Goal: Find specific page/section: Find specific page/section

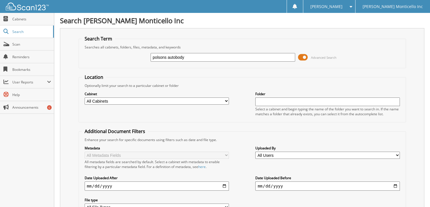
type input "polsons autobody"
click at [22, 19] on span "Cabinets" at bounding box center [31, 19] width 39 height 5
click at [22, 13] on link "Cabinets" at bounding box center [27, 19] width 54 height 12
type input "ryan polson"
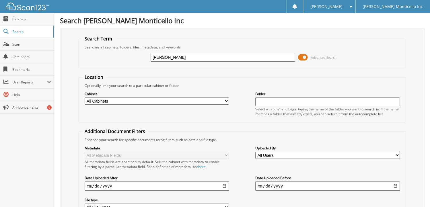
click at [21, 18] on span "Cabinets" at bounding box center [31, 19] width 39 height 5
click at [26, 16] on link "Cabinets" at bounding box center [27, 19] width 54 height 12
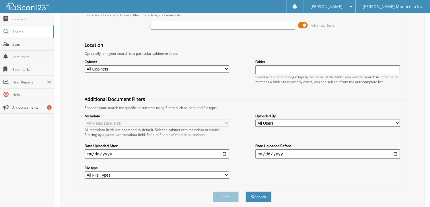
scroll to position [34, 0]
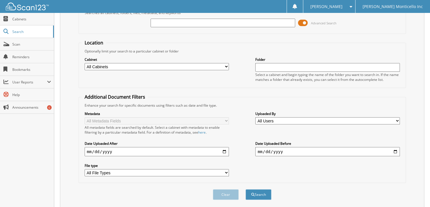
click at [88, 148] on input "date" at bounding box center [157, 151] width 144 height 9
type input "2025-08-29"
click at [245, 189] on button "Search" at bounding box center [258, 194] width 26 height 11
click at [285, 63] on input "text" at bounding box center [327, 67] width 144 height 9
type input "p"
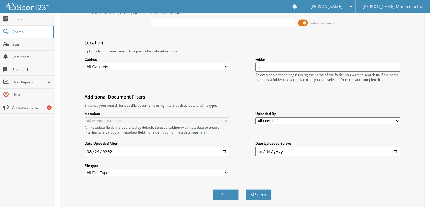
click at [245, 189] on button "Search" at bounding box center [258, 194] width 26 height 11
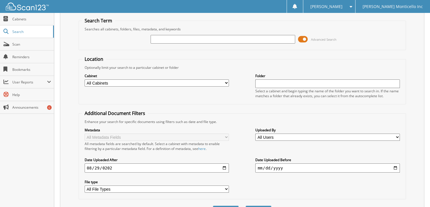
click at [206, 40] on input "text" at bounding box center [223, 39] width 144 height 9
type input "p"
type input "SE550565"
click at [245, 206] on button "Search" at bounding box center [258, 211] width 26 height 11
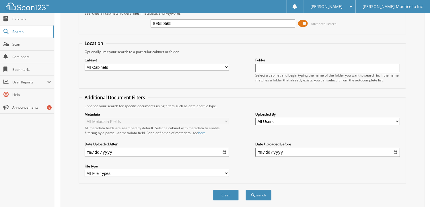
scroll to position [67, 0]
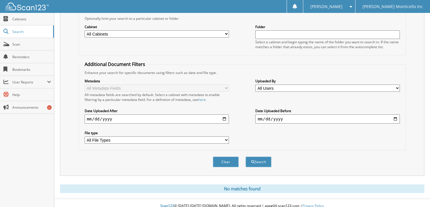
click at [256, 164] on div "Clear Search" at bounding box center [242, 161] width 327 height 23
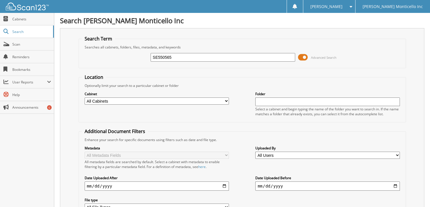
drag, startPoint x: 179, startPoint y: 57, endPoint x: 133, endPoint y: 60, distance: 46.9
click at [138, 59] on div "SE550565 Advanced Search" at bounding box center [242, 57] width 321 height 15
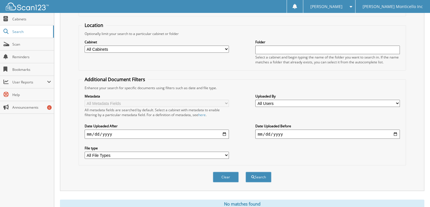
scroll to position [67, 0]
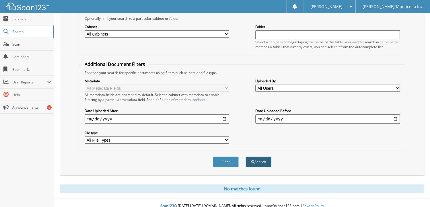
type input "p"
click at [265, 157] on button "Search" at bounding box center [258, 162] width 26 height 11
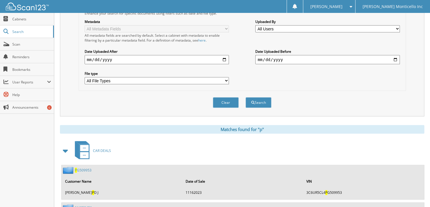
scroll to position [95, 0]
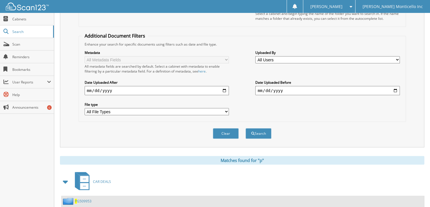
click at [396, 86] on input "date" at bounding box center [327, 90] width 144 height 9
type input "[DATE]"
click at [245, 128] on button "Search" at bounding box center [258, 133] width 26 height 11
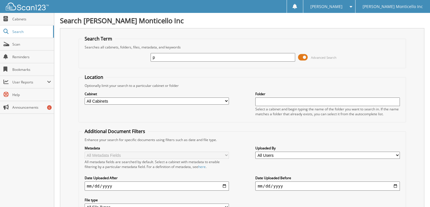
click at [220, 57] on input "p" at bounding box center [223, 57] width 144 height 9
type input "pol"
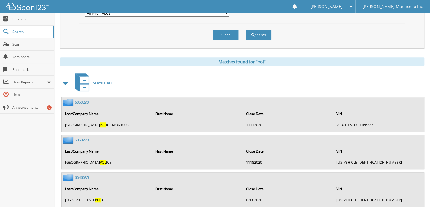
scroll to position [190, 0]
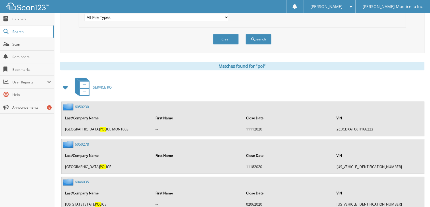
drag, startPoint x: 429, startPoint y: 36, endPoint x: 430, endPoint y: 28, distance: 8.4
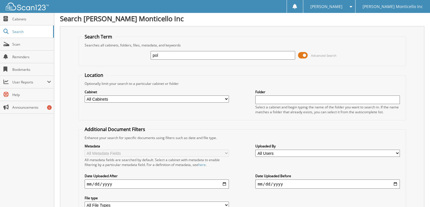
scroll to position [0, 0]
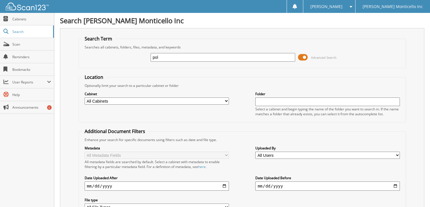
click at [250, 56] on input "pol" at bounding box center [223, 57] width 144 height 9
type input "polson"
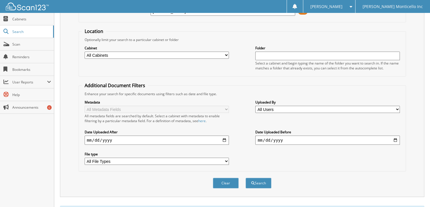
scroll to position [48, 0]
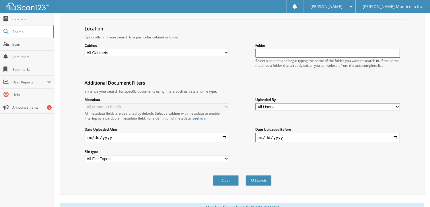
click at [309, 103] on select "All Users Aleah Idlewine amy lesco Angela Brown Anna Mize Breanna breannaowens@…" at bounding box center [327, 106] width 144 height 7
click at [320, 118] on div "Metadata All Metadata Fields All metadata fields are searched by default. Selec…" at bounding box center [242, 130] width 321 height 72
click at [199, 149] on label "File type" at bounding box center [157, 151] width 144 height 5
click at [199, 155] on select "All File Types DOCX PDF TXT XLSX ZIP" at bounding box center [157, 158] width 144 height 7
click at [198, 155] on select "All File Types DOCX PDF TXT XLSX ZIP" at bounding box center [157, 158] width 144 height 7
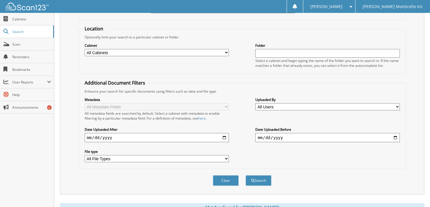
click at [300, 152] on div "Metadata All Metadata Fields All metadata fields are searched by default. Selec…" at bounding box center [242, 130] width 321 height 72
click at [191, 52] on select "All Cabinets CAR DEALS CONTRACTS, CERTIFICATES, FORMS F&I CANCELLATIONS F&I Com…" at bounding box center [157, 52] width 144 height 7
select select "20968"
click at [85, 49] on select "All Cabinets CAR DEALS CONTRACTS, CERTIFICATES, FORMS F&I CANCELLATIONS F&I Com…" at bounding box center [157, 52] width 144 height 7
click at [257, 176] on button "Search" at bounding box center [258, 180] width 26 height 11
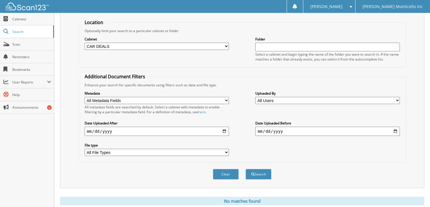
scroll to position [67, 0]
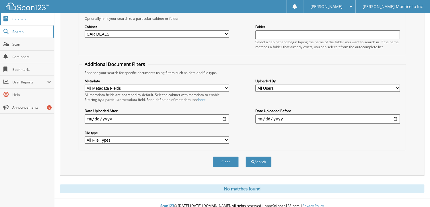
click at [14, 17] on span "Cabinets" at bounding box center [31, 19] width 39 height 5
